Goal: Transaction & Acquisition: Purchase product/service

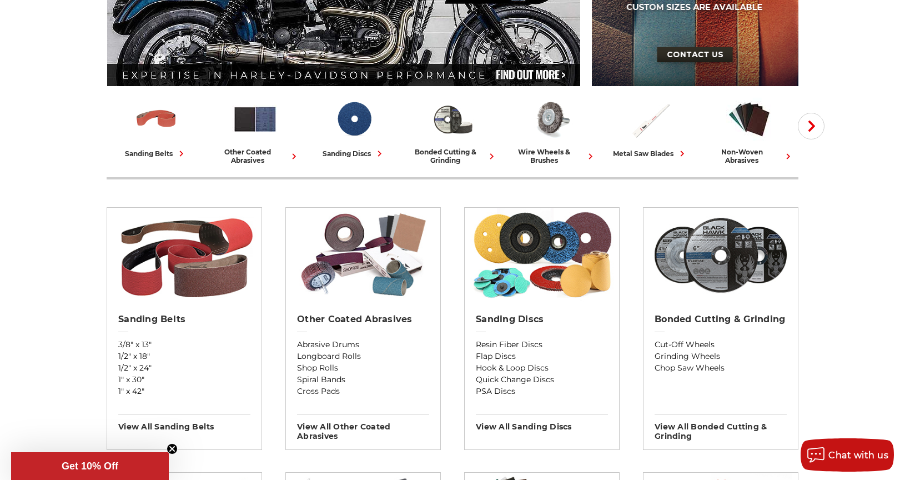
scroll to position [259, 0]
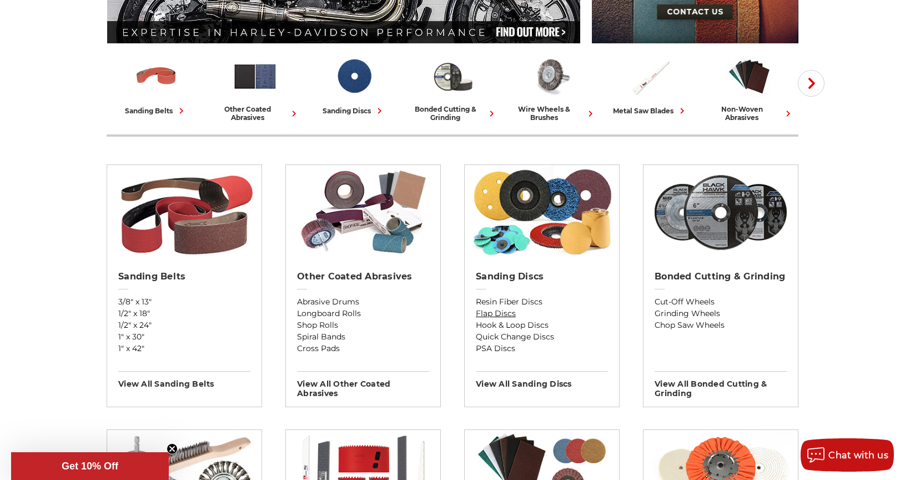
click at [490, 313] on link "Flap Discs" at bounding box center [542, 314] width 132 height 12
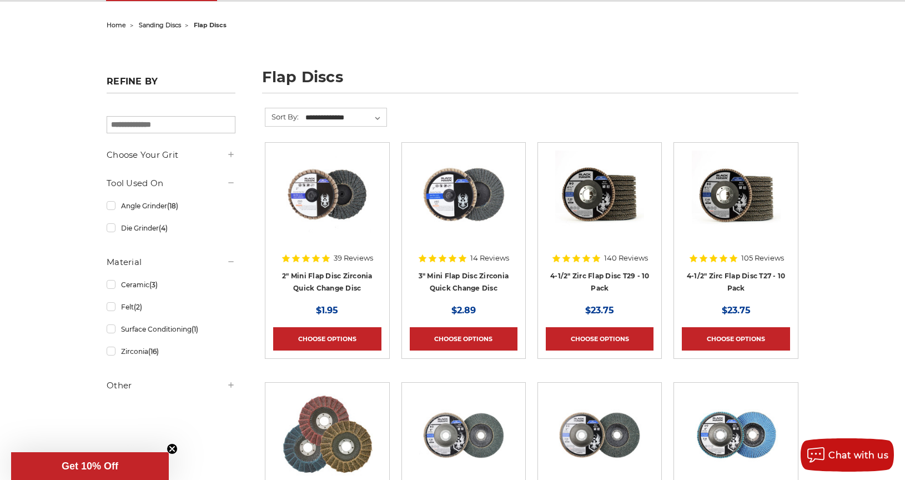
scroll to position [129, 0]
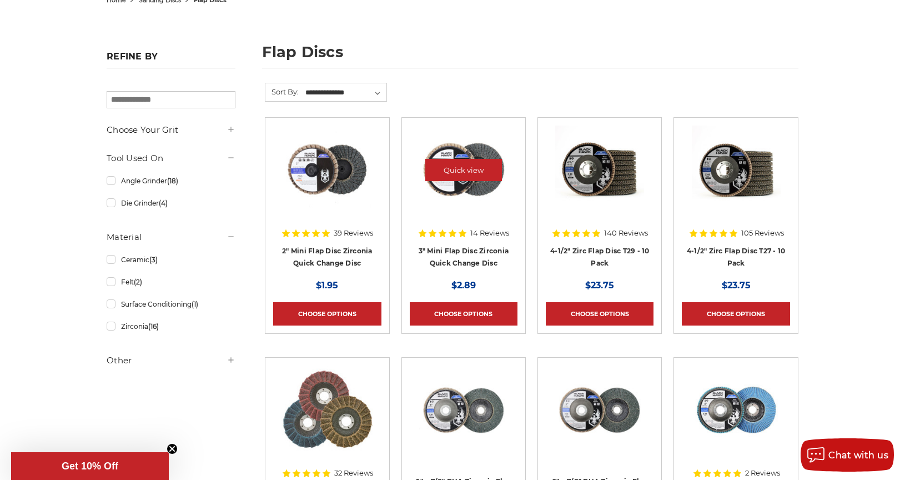
click at [455, 199] on img at bounding box center [463, 169] width 89 height 89
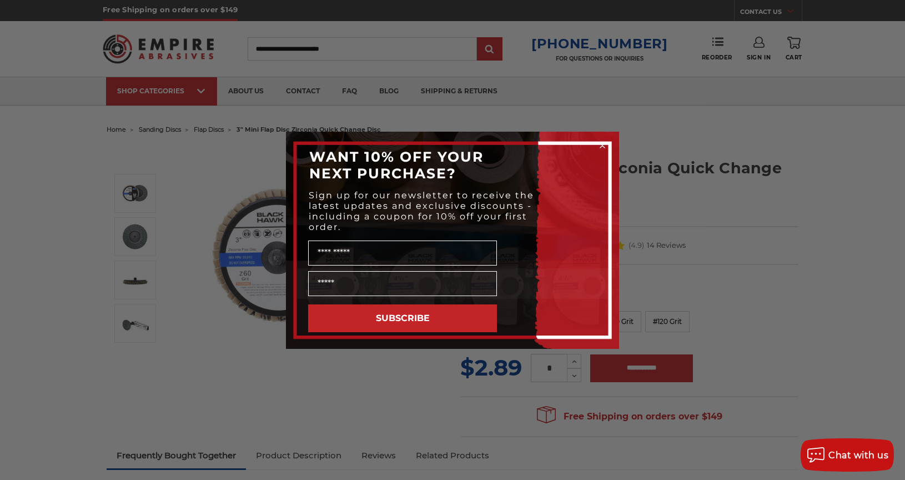
click at [601, 145] on circle "Close dialog" at bounding box center [602, 145] width 11 height 11
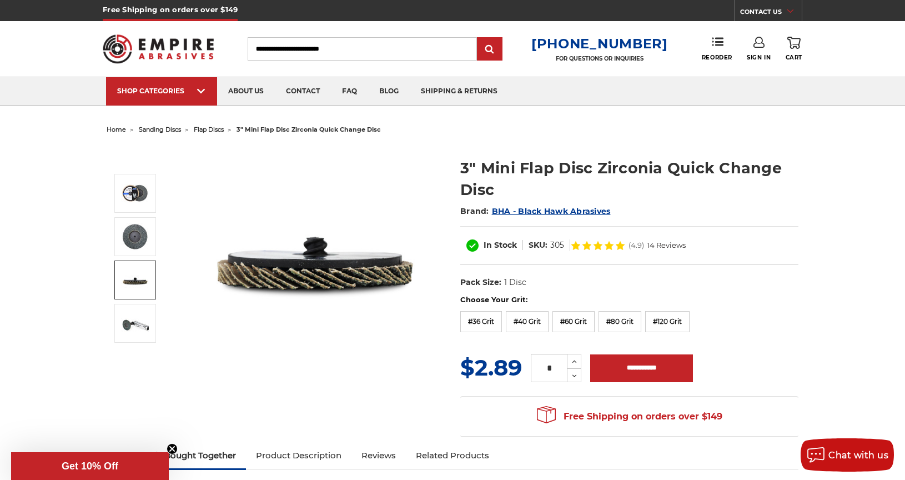
click at [137, 285] on img at bounding box center [135, 280] width 28 height 28
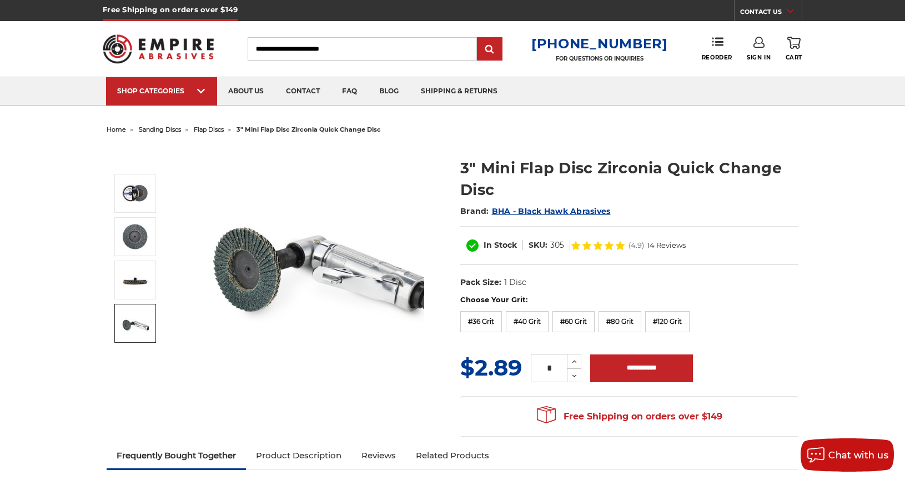
click at [142, 332] on img at bounding box center [135, 323] width 28 height 28
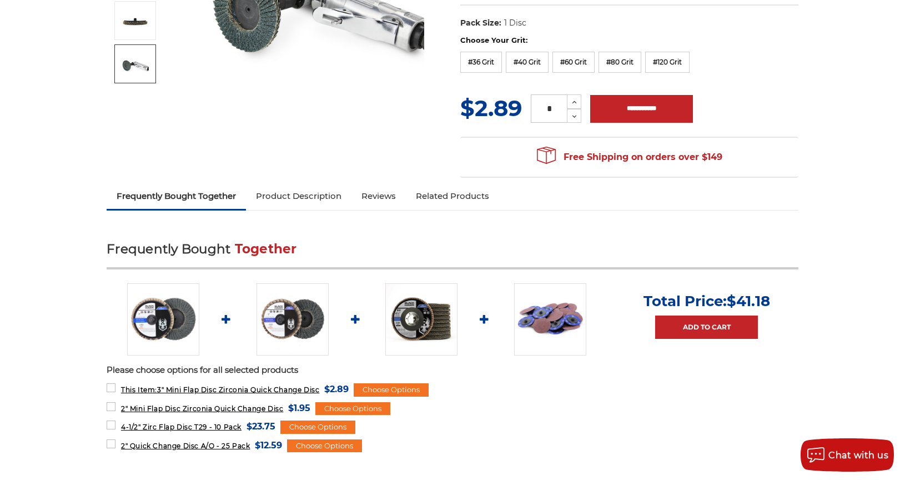
scroll to position [389, 0]
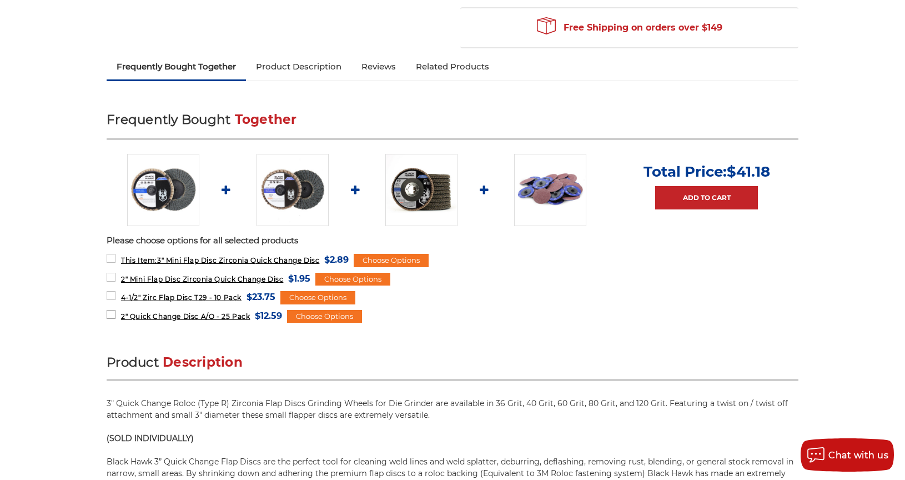
click at [174, 318] on span "2" Quick Change Disc A/O - 25 Pack" at bounding box center [185, 316] width 129 height 8
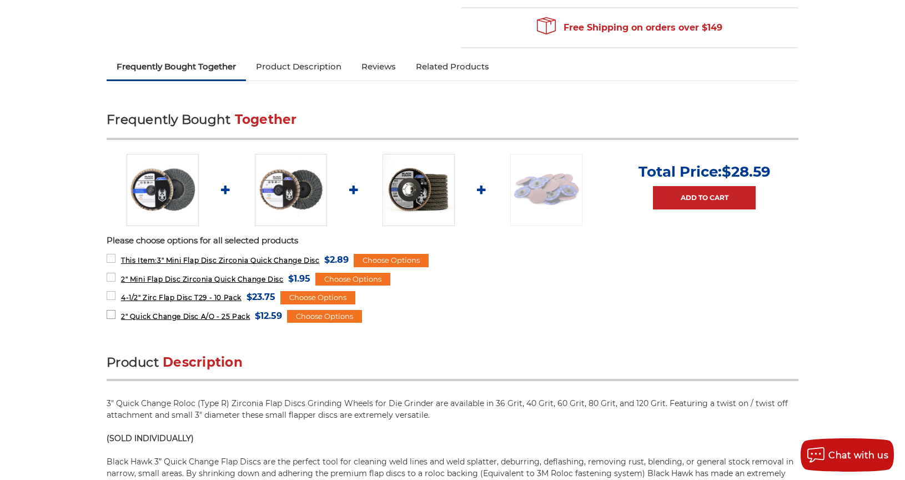
click at [148, 318] on span "2" Quick Change Disc A/O - 25 Pack" at bounding box center [185, 316] width 129 height 8
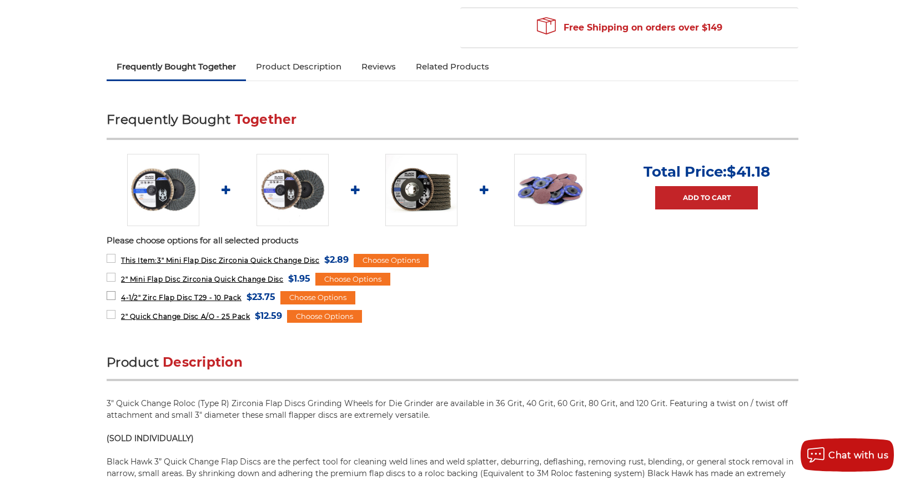
click at [159, 299] on span "4-1/2" Zirc Flap Disc T29 - 10 Pack" at bounding box center [181, 297] width 120 height 8
click at [161, 282] on span "2" Mini Flap Disc Zirconia Quick Change Disc" at bounding box center [202, 279] width 162 height 8
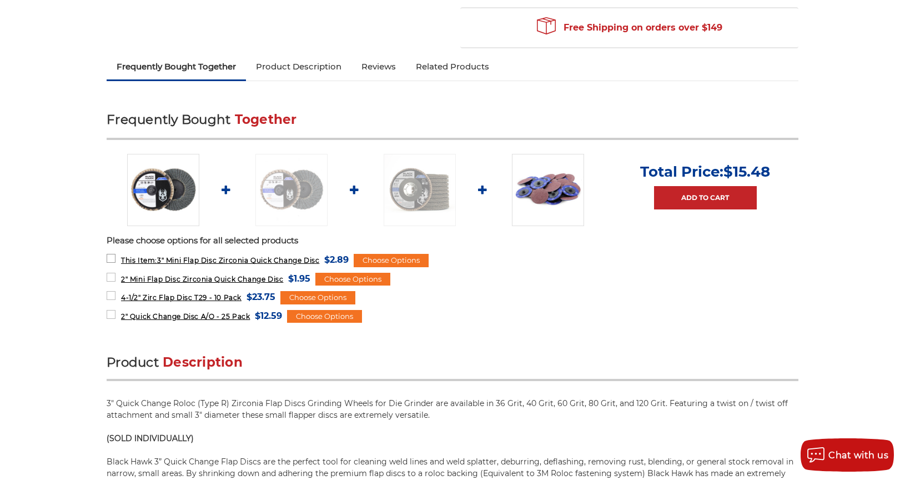
click at [162, 263] on span "This Item: 3" Mini Flap Disc Zirconia Quick Change Disc" at bounding box center [220, 260] width 198 height 8
click at [326, 315] on div "Choose Options" at bounding box center [324, 316] width 75 height 13
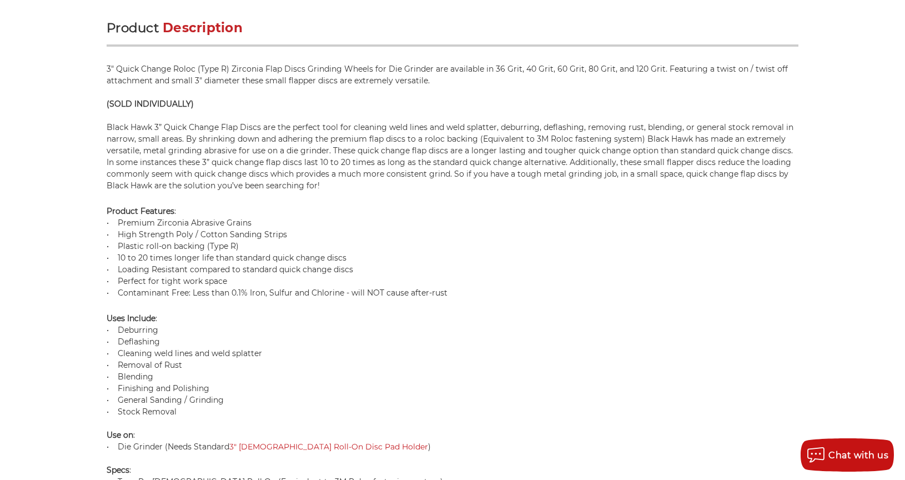
scroll to position [907, 0]
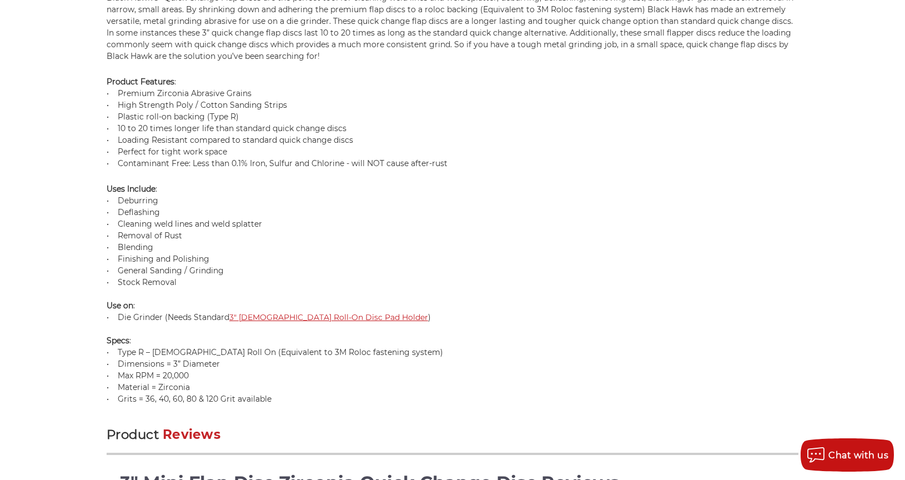
click at [286, 316] on link "3" Female Roll-On Disc Pad Holder" at bounding box center [328, 317] width 199 height 10
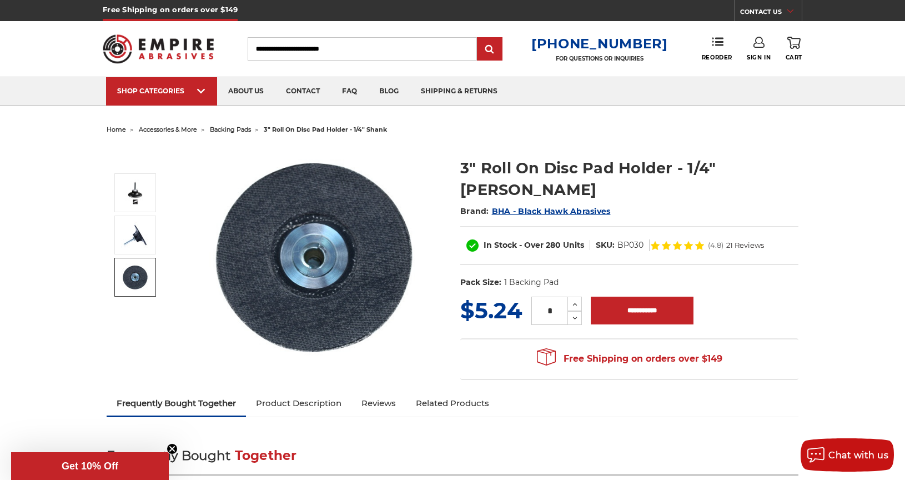
click at [239, 128] on span "backing pads" at bounding box center [230, 129] width 41 height 8
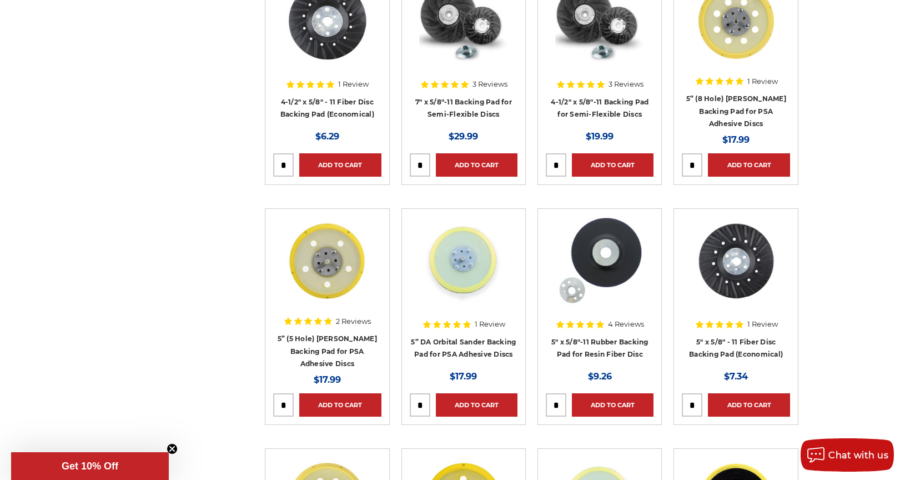
scroll to position [648, 0]
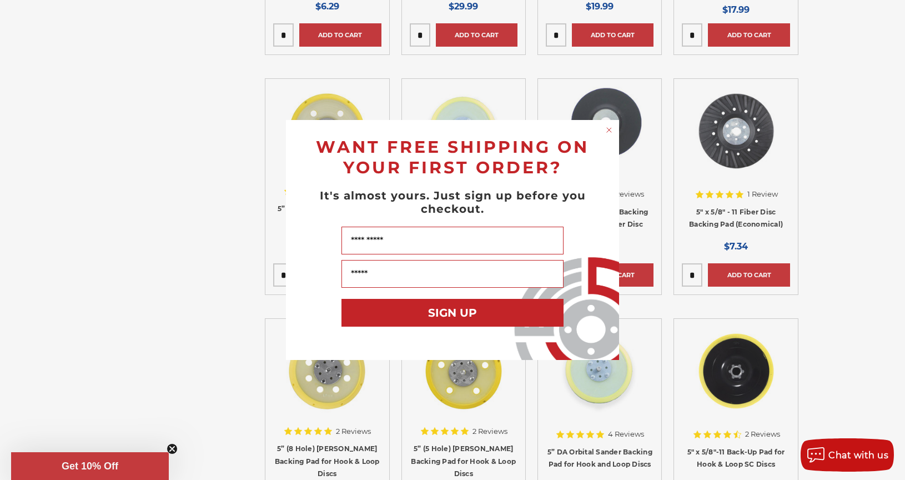
click at [608, 132] on circle "Close dialog" at bounding box center [609, 130] width 11 height 11
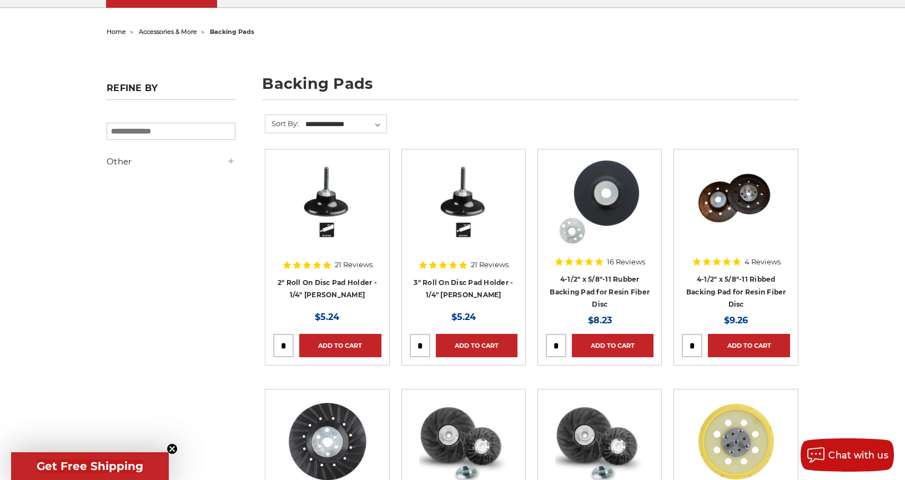
scroll to position [0, 0]
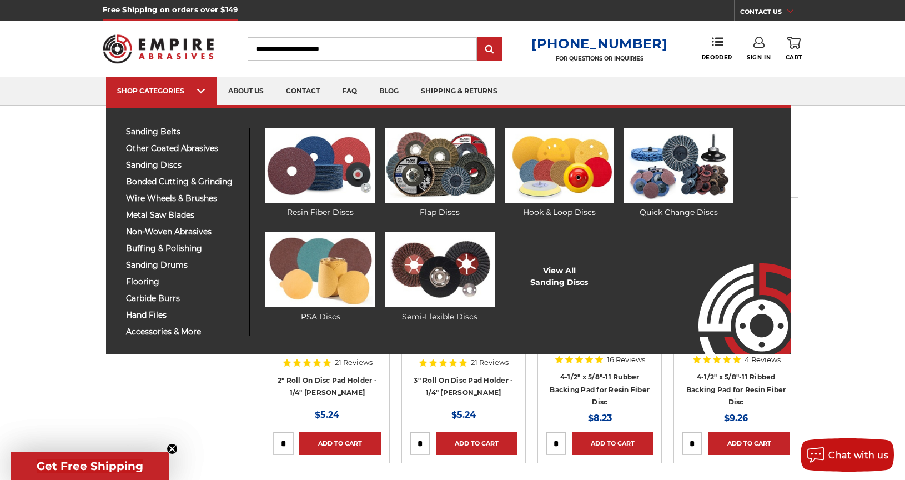
click at [423, 164] on img at bounding box center [439, 165] width 109 height 75
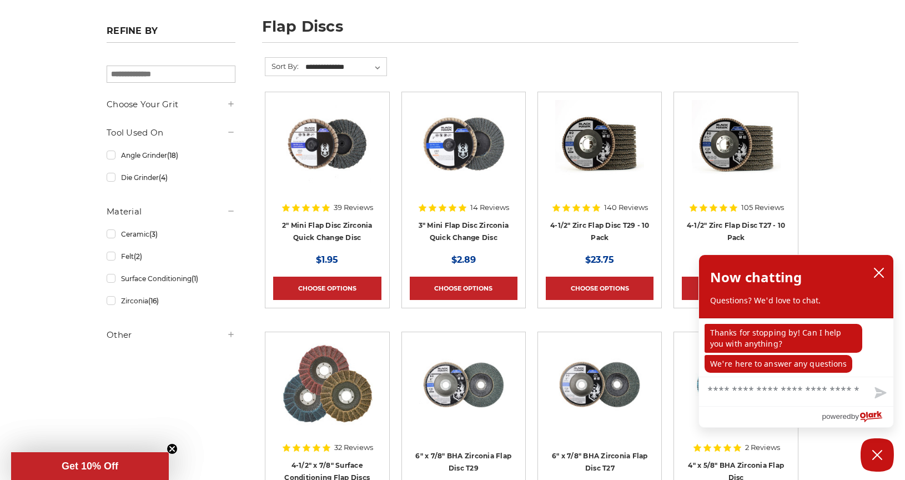
scroll to position [129, 0]
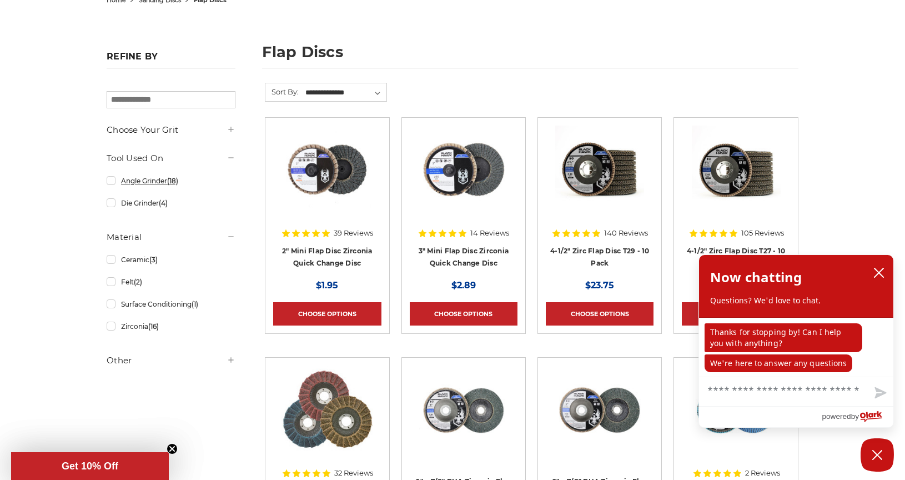
click at [109, 182] on link "Angle Grinder (18)" at bounding box center [171, 180] width 129 height 19
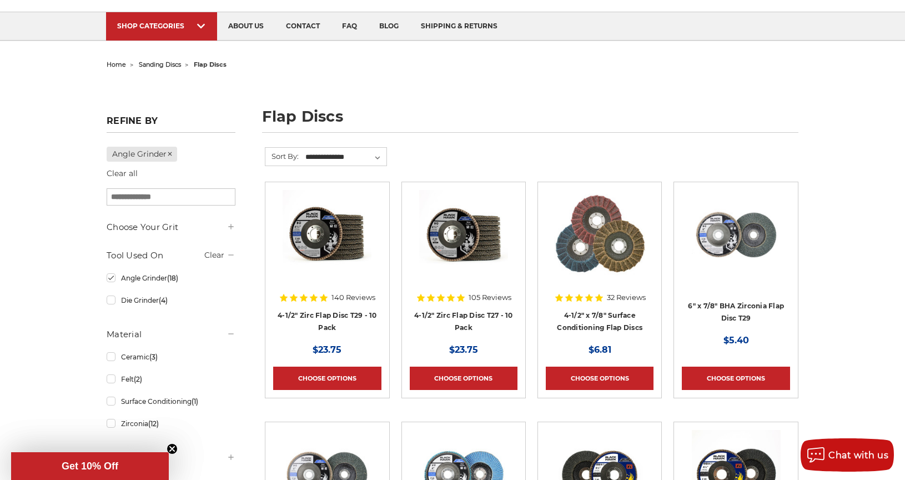
scroll to position [130, 0]
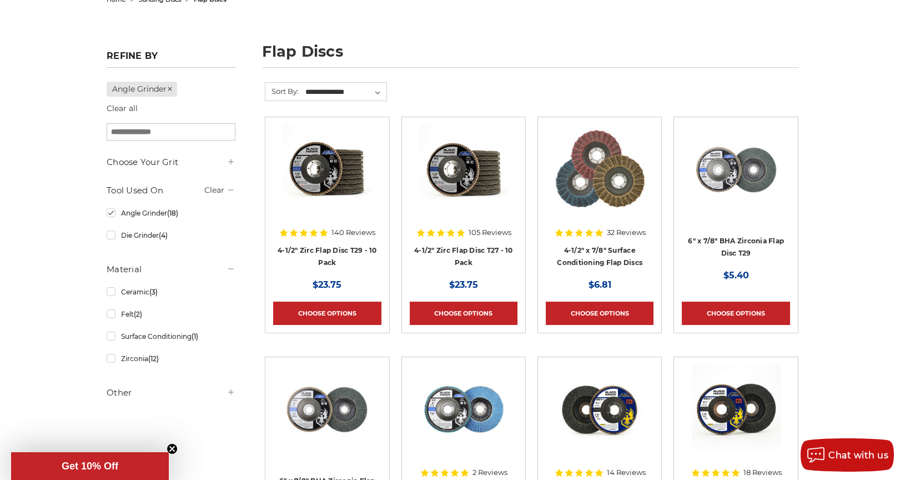
click at [120, 390] on h5 "Other" at bounding box center [171, 392] width 129 height 13
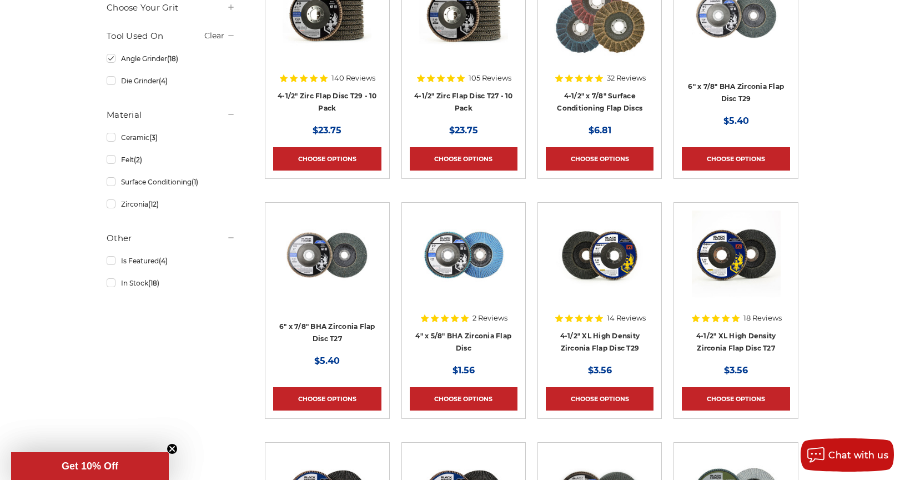
scroll to position [259, 0]
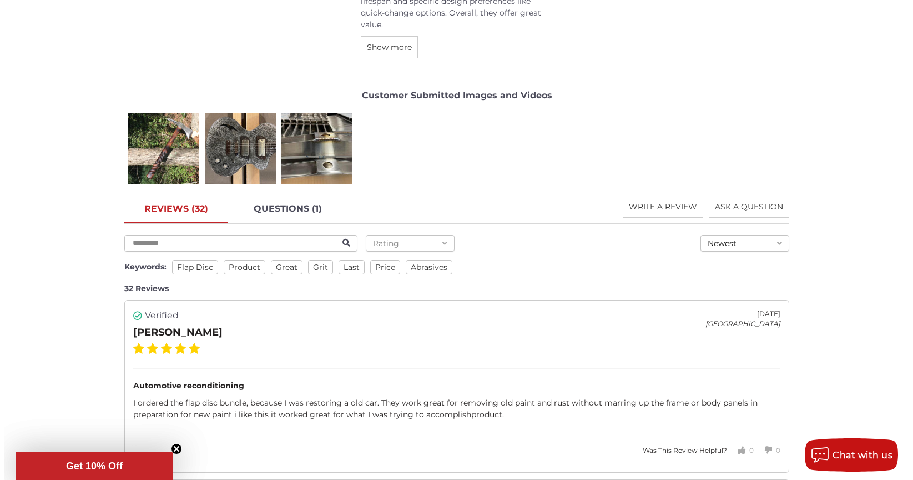
scroll to position [1684, 0]
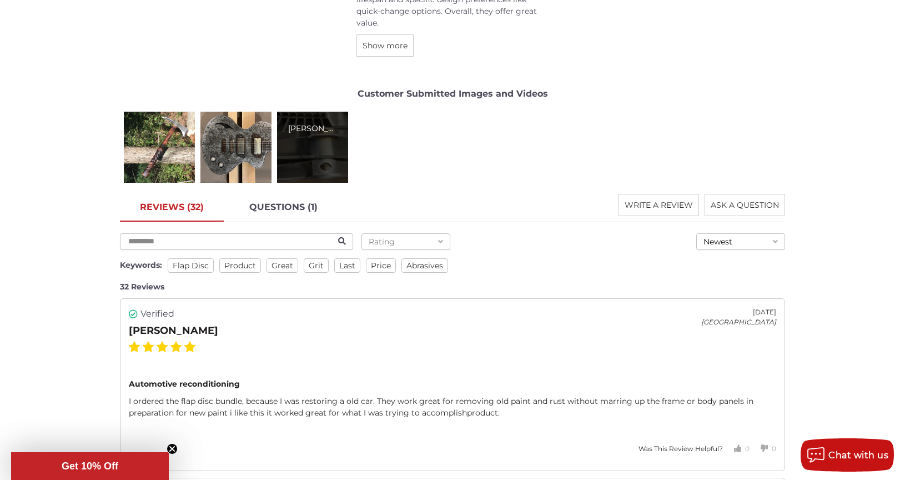
click at [282, 151] on div "Jason W." at bounding box center [312, 147] width 71 height 71
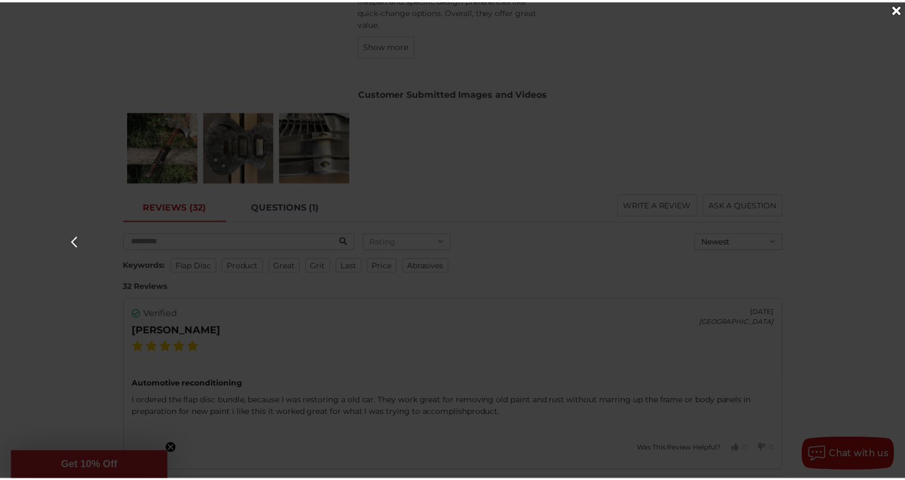
scroll to position [0, 1827]
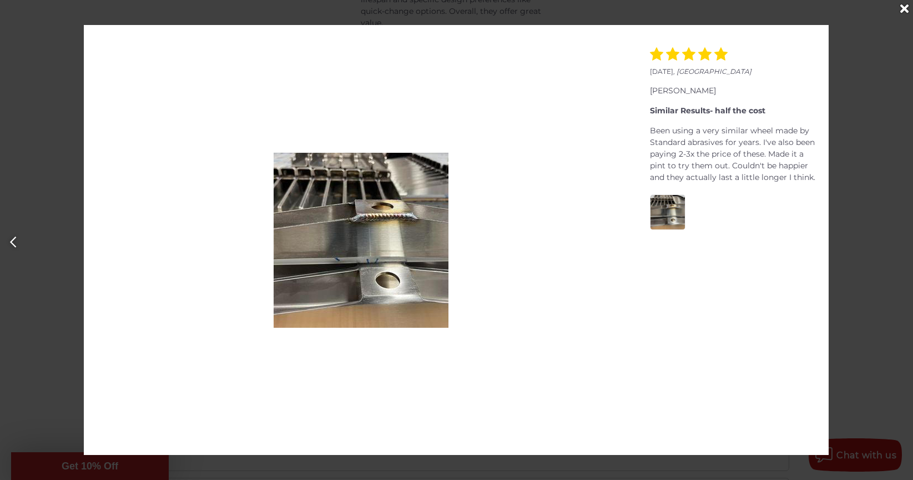
click at [64, 218] on div "October 01, 2021 , United States Adam A. Excellent discs Discs worked great! Fa…" at bounding box center [456, 240] width 913 height 430
click at [904, 7] on icon "Close" at bounding box center [905, 9] width 8 height 12
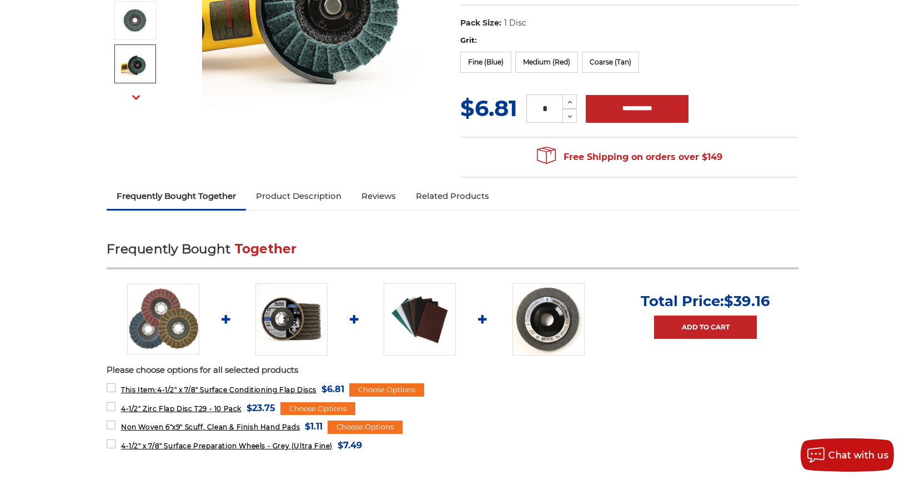
scroll to position [0, 0]
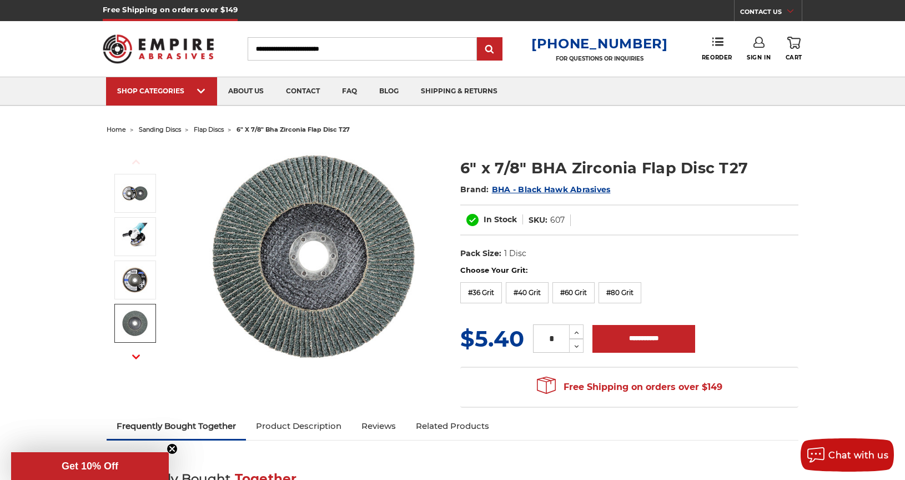
click at [134, 356] on use "button" at bounding box center [136, 356] width 8 height 4
click at [138, 356] on use "button" at bounding box center [136, 356] width 8 height 4
click at [139, 357] on icon "button" at bounding box center [136, 357] width 8 height 8
click at [139, 358] on icon "button" at bounding box center [136, 357] width 8 height 8
click at [140, 359] on button "Next" at bounding box center [136, 357] width 27 height 24
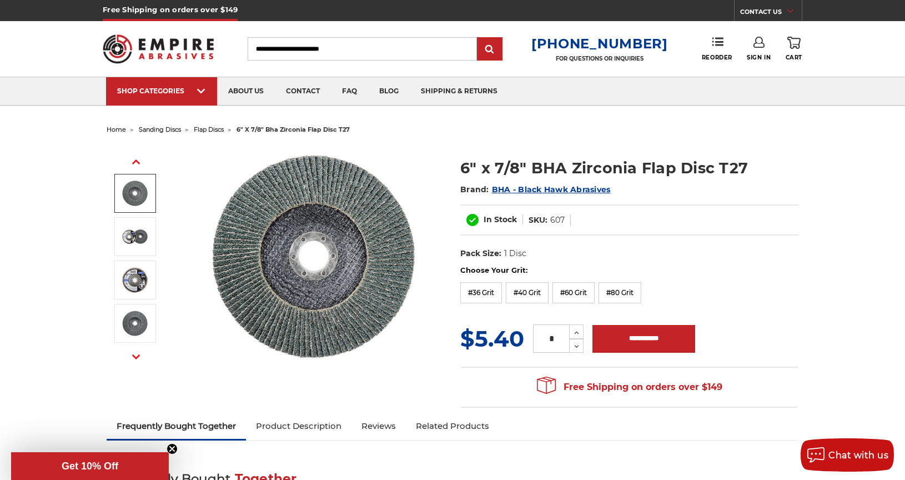
click at [140, 360] on button "Next" at bounding box center [136, 357] width 27 height 24
click at [136, 360] on icon "button" at bounding box center [136, 357] width 8 height 8
click at [135, 360] on icon "button" at bounding box center [136, 357] width 8 height 8
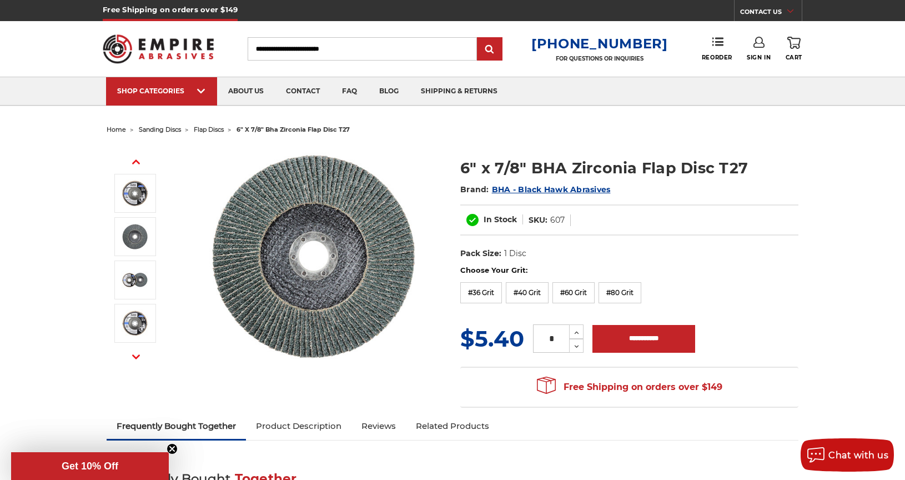
click at [136, 359] on icon "button" at bounding box center [136, 357] width 8 height 8
click at [138, 358] on icon "button" at bounding box center [136, 357] width 8 height 8
click at [138, 360] on icon "button" at bounding box center [136, 357] width 8 height 8
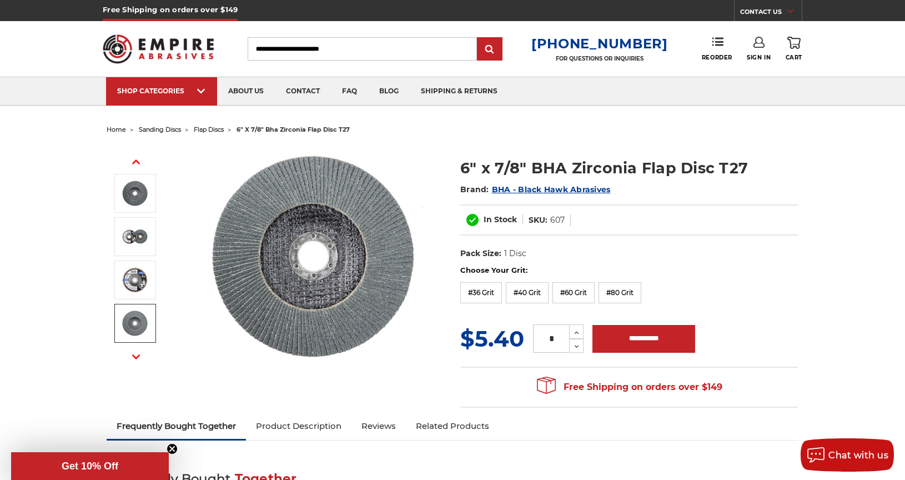
click at [135, 358] on use "button" at bounding box center [136, 356] width 8 height 4
click at [135, 356] on icon "button" at bounding box center [136, 357] width 8 height 8
click at [135, 356] on use "button" at bounding box center [136, 356] width 8 height 4
click at [135, 354] on icon "button" at bounding box center [136, 357] width 8 height 8
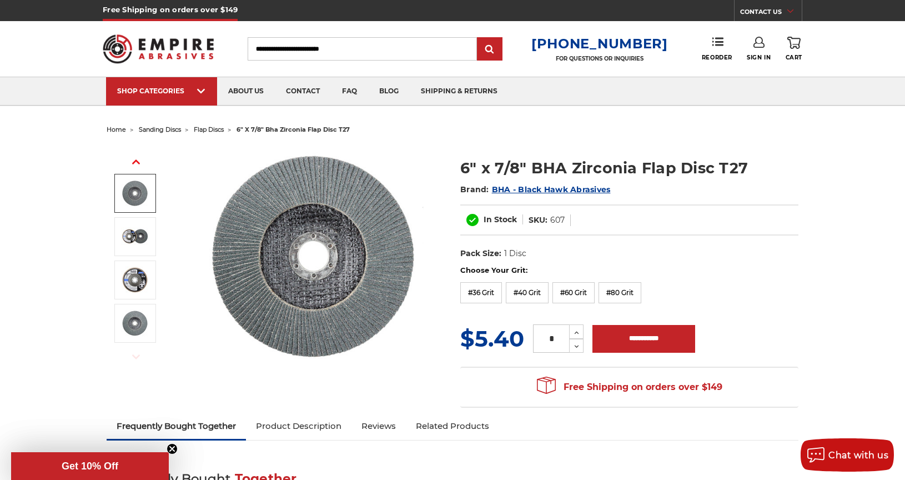
click at [135, 356] on use "button" at bounding box center [136, 356] width 8 height 4
click at [137, 205] on img at bounding box center [135, 193] width 28 height 28
